Goal: Information Seeking & Learning: Learn about a topic

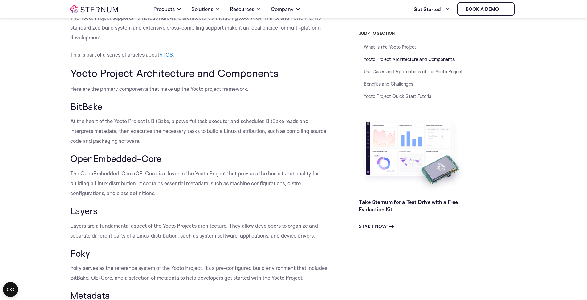
scroll to position [254, 0]
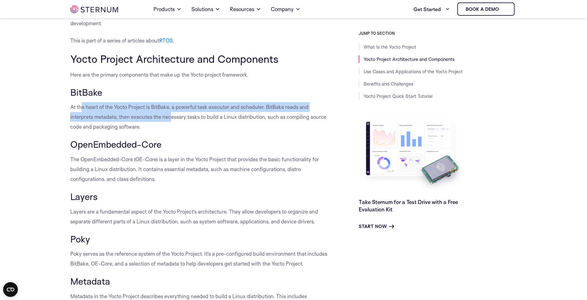
drag, startPoint x: 80, startPoint y: 102, endPoint x: 171, endPoint y: 120, distance: 92.5
click at [171, 120] on p "At the heart of the Yocto Project is BitBake, a powerful task executor and sche…" at bounding box center [200, 117] width 261 height 30
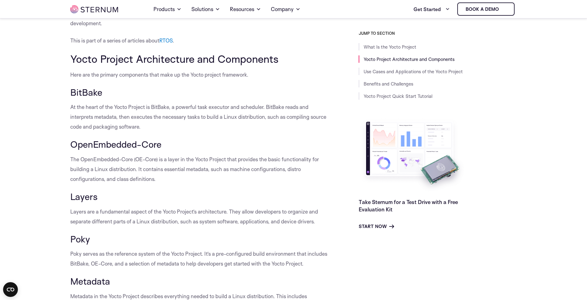
drag, startPoint x: 171, startPoint y: 120, endPoint x: 176, endPoint y: 134, distance: 15.2
drag, startPoint x: 102, startPoint y: 144, endPoint x: 121, endPoint y: 146, distance: 19.3
click at [120, 146] on h3 "OpenEmbedded-Core" at bounding box center [200, 144] width 261 height 10
drag, startPoint x: 121, startPoint y: 146, endPoint x: 104, endPoint y: 161, distance: 22.7
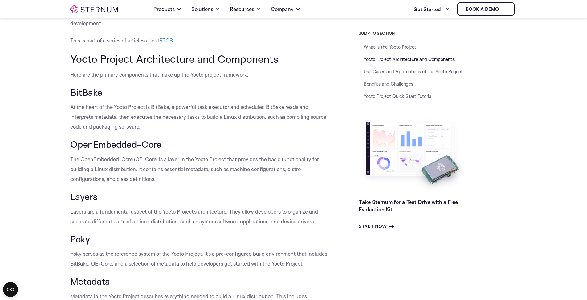
click at [104, 161] on p "The OpenEmbedded-Core (OE-Core) is a layer in the Yocto Project that provides t…" at bounding box center [200, 170] width 261 height 30
drag, startPoint x: 86, startPoint y: 160, endPoint x: 125, endPoint y: 168, distance: 39.6
click at [124, 168] on p "The OpenEmbedded-Core (OE-Core) is a layer in the Yocto Project that provides t…" at bounding box center [200, 170] width 261 height 30
drag, startPoint x: 125, startPoint y: 168, endPoint x: 117, endPoint y: 181, distance: 14.8
click at [119, 179] on p "The OpenEmbedded-Core (OE-Core) is a layer in the Yocto Project that provides t…" at bounding box center [200, 170] width 261 height 30
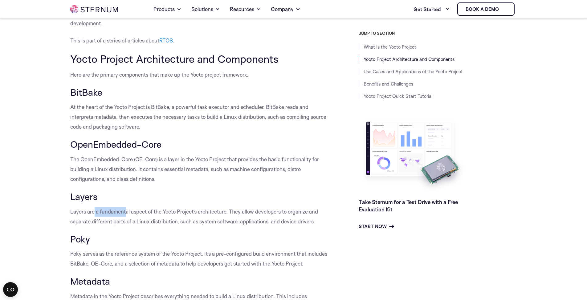
drag, startPoint x: 95, startPoint y: 209, endPoint x: 140, endPoint y: 218, distance: 46.0
click at [137, 217] on p "Layers are a fundamental aspect of the Yocto Project’s architecture. They allow…" at bounding box center [200, 217] width 261 height 20
drag, startPoint x: 140, startPoint y: 218, endPoint x: 118, endPoint y: 247, distance: 35.9
click at [133, 236] on h3 "Poky" at bounding box center [200, 239] width 261 height 10
drag, startPoint x: 116, startPoint y: 258, endPoint x: 130, endPoint y: 262, distance: 14.9
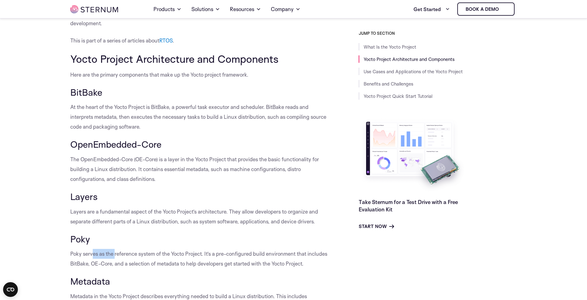
click at [129, 262] on p "Poky serves as the reference system of the Yocto Project. It’s a pre-configured…" at bounding box center [200, 259] width 261 height 20
click at [131, 262] on p "Poky serves as the reference system of the Yocto Project. It’s a pre-configured…" at bounding box center [200, 259] width 261 height 20
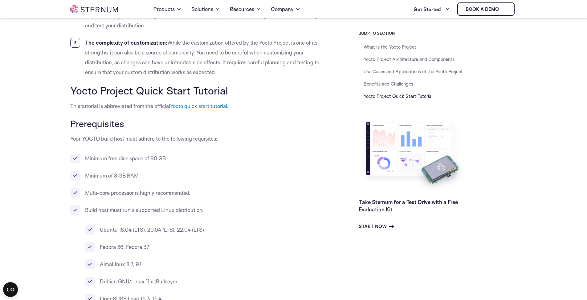
scroll to position [1260, 0]
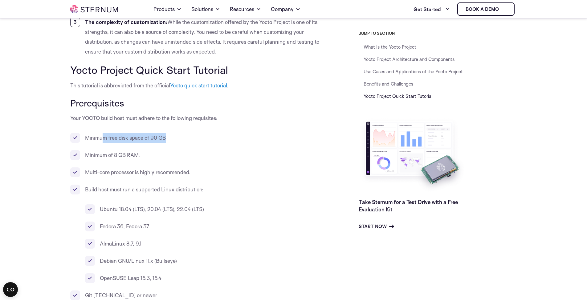
drag, startPoint x: 156, startPoint y: 135, endPoint x: 175, endPoint y: 136, distance: 18.9
click at [175, 136] on li "Minimum free disk space of 90 GB" at bounding box center [200, 138] width 261 height 10
drag, startPoint x: 175, startPoint y: 136, endPoint x: 149, endPoint y: 143, distance: 26.6
click at [149, 143] on li "Minimum free disk space of 90 GB" at bounding box center [200, 138] width 261 height 10
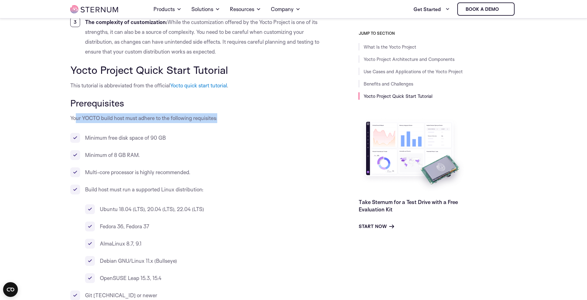
drag, startPoint x: 76, startPoint y: 117, endPoint x: 223, endPoint y: 117, distance: 146.9
click at [223, 117] on p "Your YOCTO build host must adhere to the following requisites:" at bounding box center [200, 118] width 261 height 10
drag, startPoint x: 223, startPoint y: 117, endPoint x: 142, endPoint y: 143, distance: 85.0
click at [146, 141] on li "Minimum free disk space of 90 GB" at bounding box center [200, 138] width 261 height 10
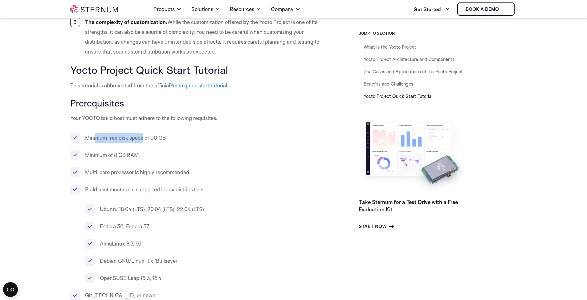
drag, startPoint x: 96, startPoint y: 136, endPoint x: 161, endPoint y: 140, distance: 65.1
click at [160, 140] on li "Minimum free disk space of 90 GB" at bounding box center [200, 138] width 261 height 10
drag, startPoint x: 161, startPoint y: 140, endPoint x: 139, endPoint y: 159, distance: 29.1
click at [164, 155] on li "Minimum of 8 GB RAM." at bounding box center [200, 155] width 261 height 10
drag, startPoint x: 106, startPoint y: 156, endPoint x: 138, endPoint y: 158, distance: 32.1
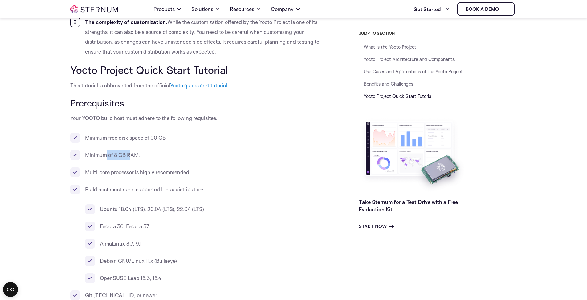
click at [137, 158] on li "Minimum of 8 GB RAM." at bounding box center [200, 155] width 261 height 10
drag, startPoint x: 138, startPoint y: 158, endPoint x: 141, endPoint y: 160, distance: 3.8
click at [141, 160] on ul "Minimum free disk space of 90 GB Minimum of 8 GB RAM. Multi-core processor is h…" at bounding box center [200, 251] width 261 height 237
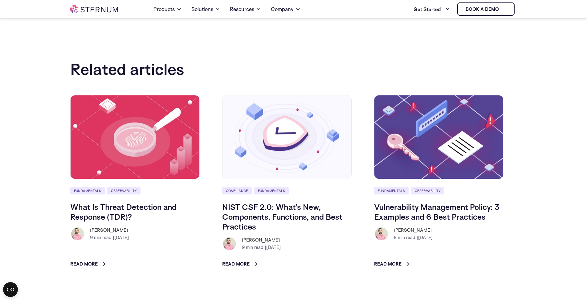
scroll to position [3735, 0]
